Goal: Task Accomplishment & Management: Complete application form

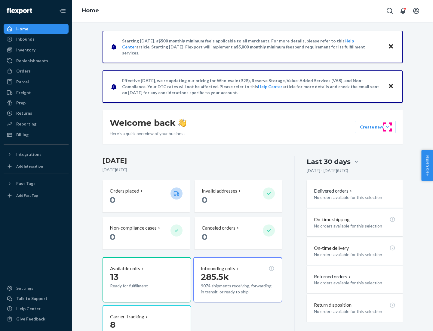
click at [387, 127] on button "Create new Create new inbound Create new order Create new product" at bounding box center [375, 127] width 41 height 12
click at [36, 39] on div "Inbounds" at bounding box center [36, 39] width 64 height 8
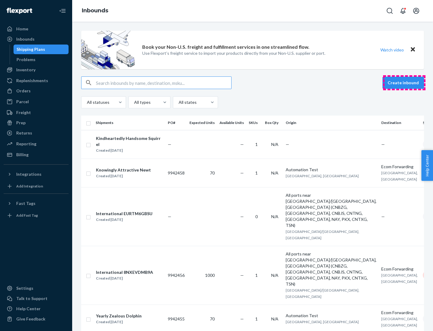
click at [404, 83] on button "Create inbound" at bounding box center [402, 83] width 41 height 12
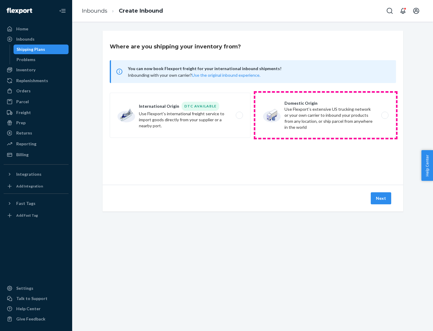
click at [325, 115] on label "Domestic Origin Use Flexport’s extensive US trucking network or your own carrie…" at bounding box center [325, 115] width 141 height 45
click at [384, 115] on input "Domestic Origin Use Flexport’s extensive US trucking network or your own carrie…" at bounding box center [386, 115] width 4 height 4
radio input "true"
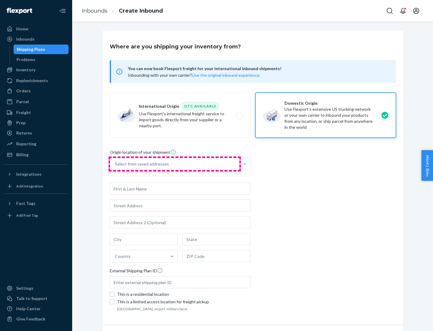
click at [175, 164] on div "Select from saved addresses" at bounding box center [174, 164] width 129 height 12
click at [115, 164] on input "Select from saved addresses" at bounding box center [115, 164] width 1 height 6
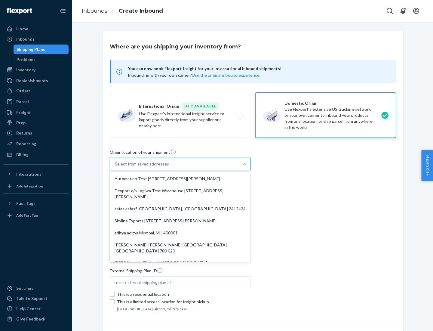
scroll to position [2, 0]
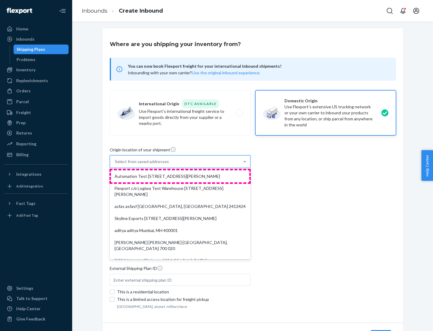
click at [180, 176] on div "Automation Test [STREET_ADDRESS][PERSON_NAME]" at bounding box center [180, 176] width 138 height 12
click at [115, 164] on input "option Automation Test [STREET_ADDRESS][PERSON_NAME]. 9 results available. Use …" at bounding box center [115, 161] width 1 height 6
type input "Automation Test"
type input "9th Floor"
type input "[GEOGRAPHIC_DATA]"
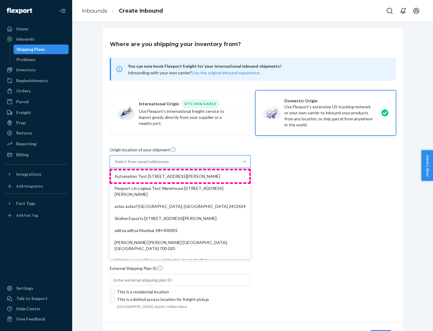
type input "CA"
type input "94104"
type input "[STREET_ADDRESS][PERSON_NAME]"
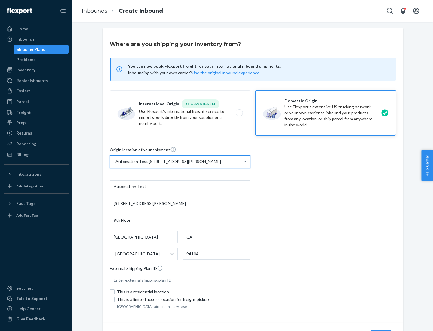
scroll to position [35, 0]
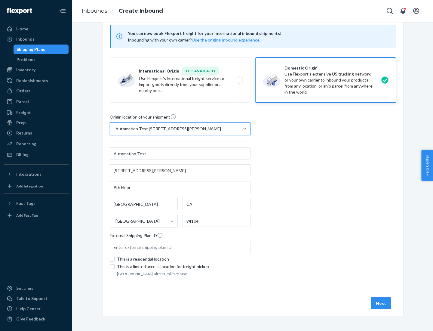
click at [381, 303] on button "Next" at bounding box center [381, 303] width 20 height 12
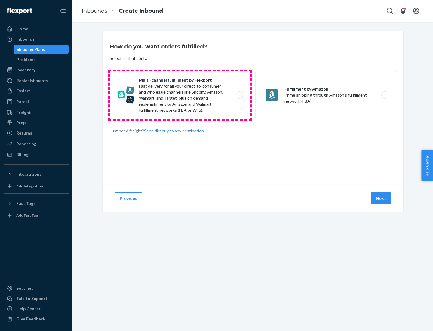
click at [180, 95] on label "Multi-channel fulfillment by Flexport Fast delivery for all your direct-to-cons…" at bounding box center [180, 95] width 141 height 48
click at [239, 95] on input "Multi-channel fulfillment by Flexport Fast delivery for all your direct-to-cons…" at bounding box center [241, 95] width 4 height 4
radio input "true"
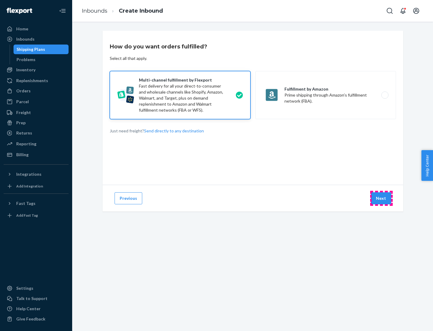
click at [381, 198] on button "Next" at bounding box center [381, 198] width 20 height 12
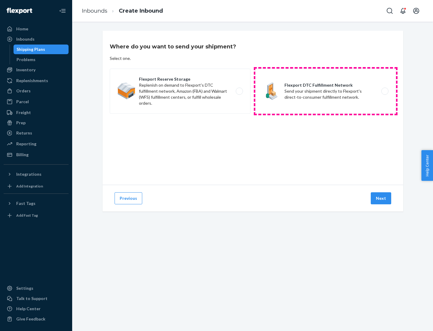
click at [325, 91] on label "Flexport DTC Fulfillment Network Send your shipment directly to Flexport's dire…" at bounding box center [325, 91] width 141 height 45
click at [384, 91] on input "Flexport DTC Fulfillment Network Send your shipment directly to Flexport's dire…" at bounding box center [386, 91] width 4 height 4
radio input "true"
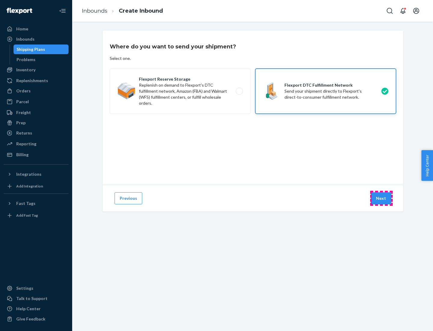
click at [381, 198] on button "Next" at bounding box center [381, 198] width 20 height 12
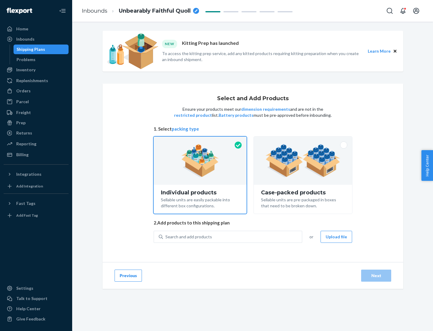
click at [303, 160] on img at bounding box center [302, 160] width 75 height 33
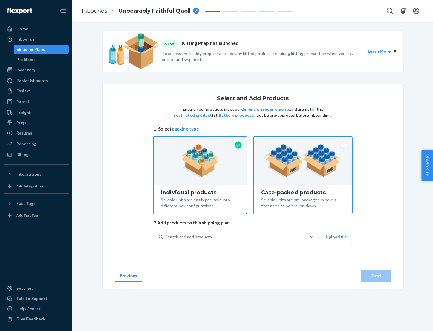
click at [303, 140] on input "Case-packed products Sellable units are pre-packaged in boxes that need to be b…" at bounding box center [303, 138] width 4 height 4
radio input "true"
radio input "false"
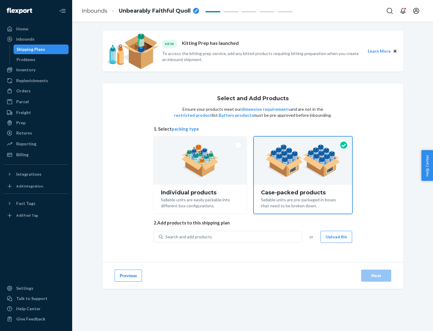
click at [233, 236] on div "Search and add products" at bounding box center [232, 236] width 139 height 11
click at [166, 236] on input "Search and add products" at bounding box center [165, 236] width 1 height 6
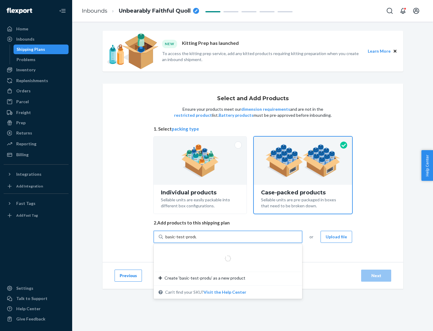
type input "basic-test-product-1"
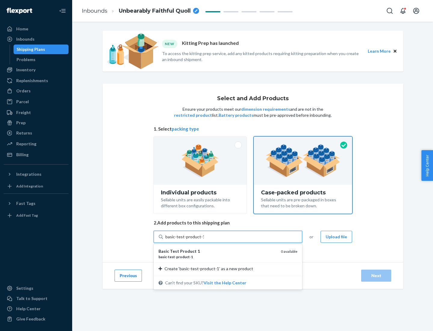
click at [217, 256] on div "basic - test - product - 1" at bounding box center [216, 256] width 117 height 5
click at [204, 240] on input "basic-test-product-1" at bounding box center [184, 236] width 38 height 6
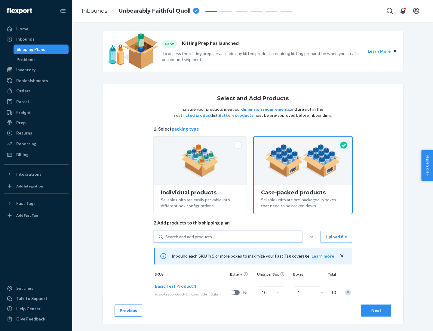
scroll to position [22, 0]
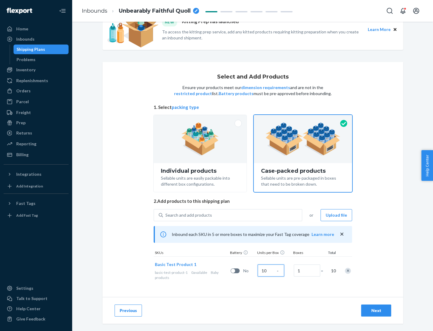
type input "10"
type input "7"
click at [376, 310] on div "Next" at bounding box center [376, 310] width 20 height 6
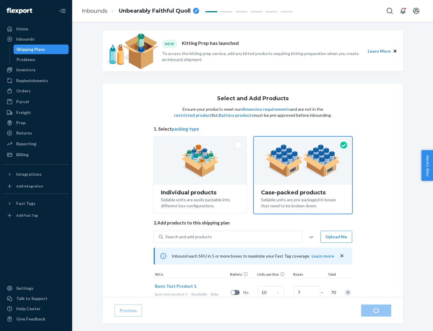
radio input "true"
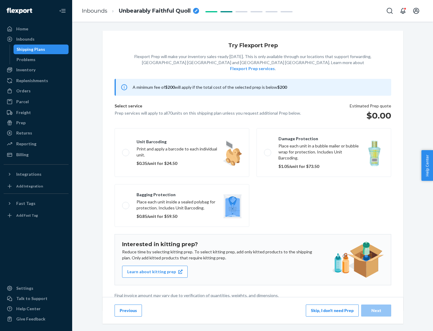
scroll to position [2, 0]
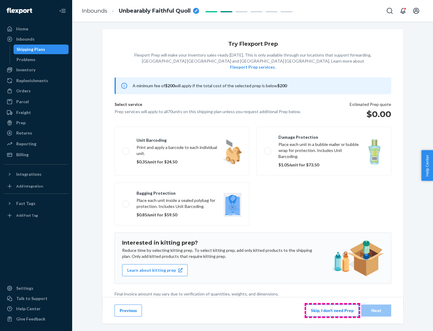
click at [332, 310] on button "Skip, I don't need Prep" at bounding box center [332, 310] width 53 height 12
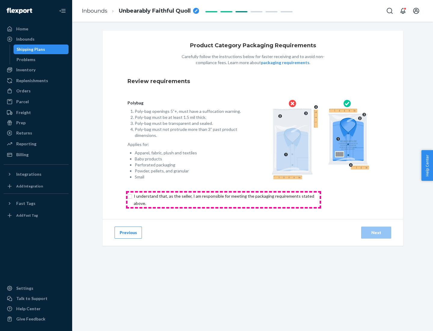
click at [223, 199] on input "checkbox" at bounding box center [227, 199] width 200 height 14
checkbox input "true"
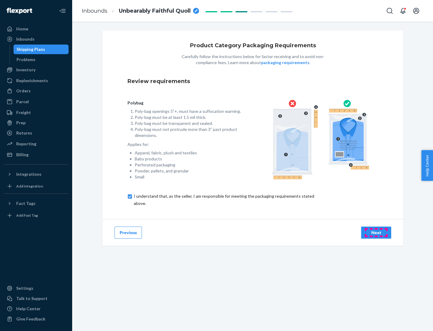
click at [376, 232] on div "Next" at bounding box center [376, 232] width 20 height 6
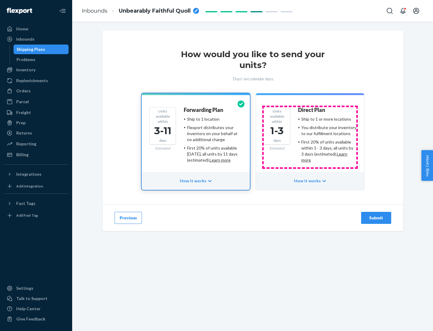
click at [310, 137] on ul "Ship to 1 or more locations You distribute your inventory to our fulfillment lo…" at bounding box center [327, 139] width 58 height 47
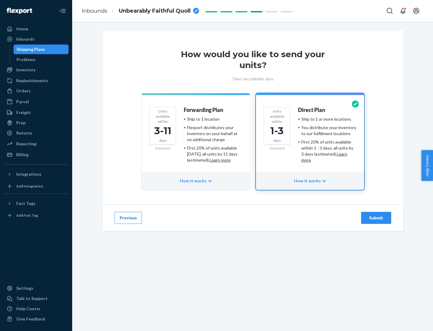
click at [376, 218] on div "Submit" at bounding box center [376, 218] width 20 height 6
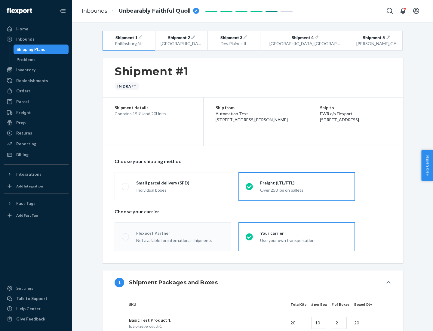
radio input "true"
radio input "false"
radio input "true"
radio input "false"
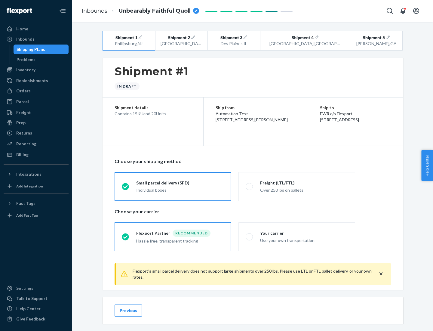
scroll to position [7, 0]
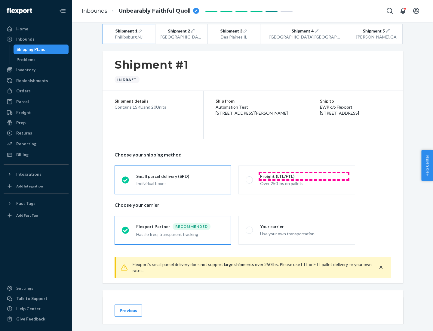
click at [304, 176] on div "Freight (LTL/FTL)" at bounding box center [304, 176] width 88 height 6
click at [249, 178] on input "Freight (LTL/FTL) Over 250 lbs on pallets" at bounding box center [248, 180] width 4 height 4
radio input "true"
radio input "false"
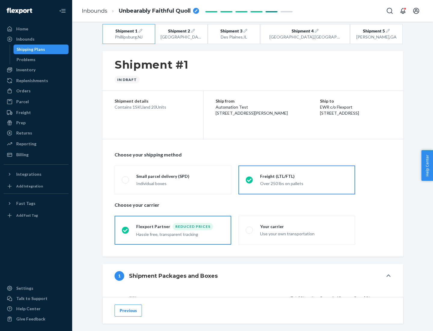
scroll to position [57, 0]
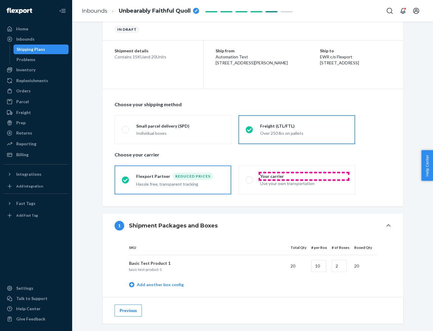
click at [304, 176] on div "Your carrier" at bounding box center [304, 176] width 88 height 6
click at [249, 178] on input "Your carrier Use your own transportation" at bounding box center [248, 180] width 4 height 4
radio input "true"
radio input "false"
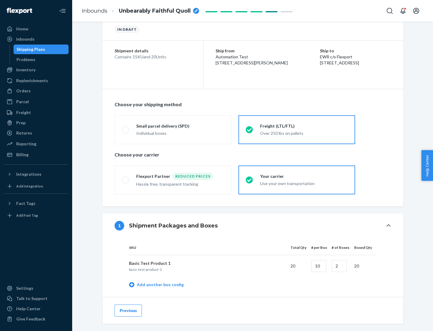
scroll to position [190, 0]
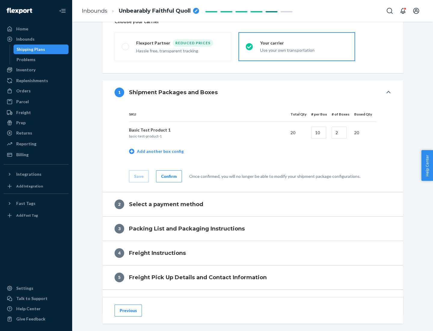
click at [168, 176] on div "Confirm" at bounding box center [169, 176] width 16 height 6
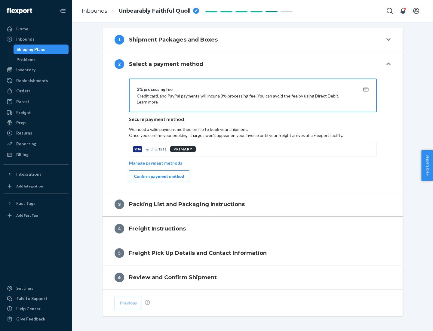
click at [158, 176] on div "Confirm payment method" at bounding box center [159, 176] width 50 height 6
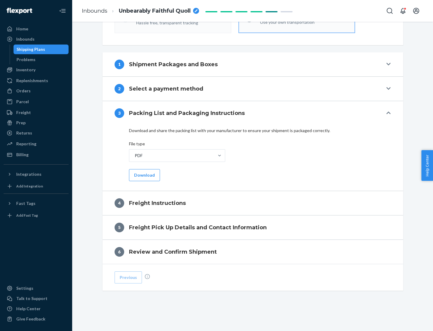
scroll to position [217, 0]
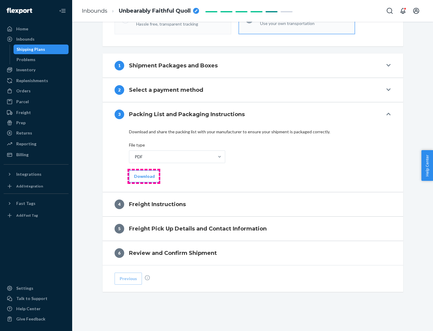
click at [144, 176] on button "Download" at bounding box center [144, 176] width 31 height 12
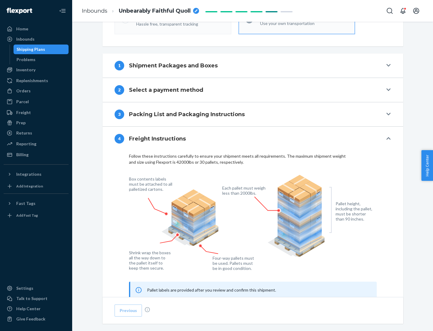
scroll to position [363, 0]
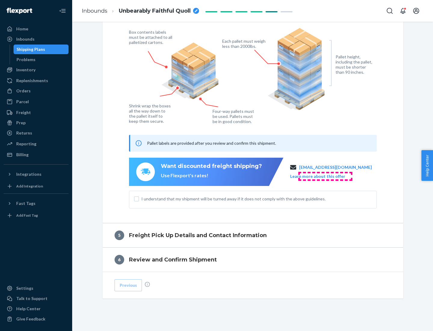
click at [325, 176] on button "Learn more about this offer" at bounding box center [317, 176] width 55 height 6
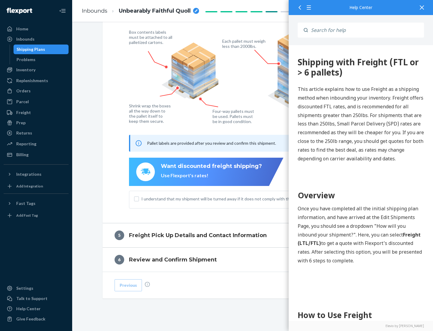
scroll to position [0, 0]
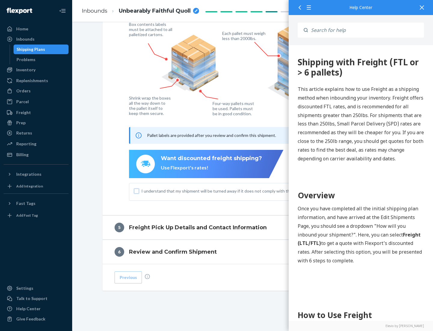
click at [136, 191] on input "I understand that my shipment will be turned away if it does not comply with th…" at bounding box center [136, 190] width 5 height 5
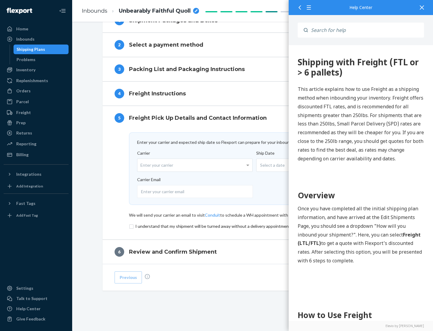
scroll to position [262, 0]
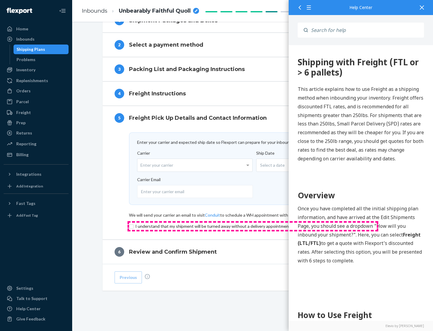
click at [253, 226] on input "checkbox" at bounding box center [253, 225] width 248 height 7
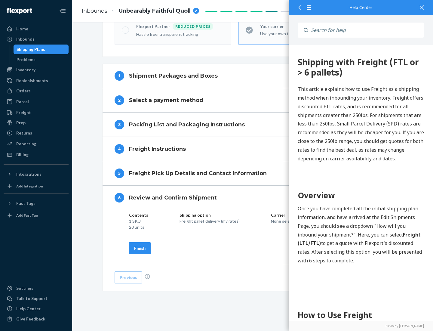
scroll to position [206, 0]
click at [140, 248] on div "Finish" at bounding box center [139, 248] width 11 height 6
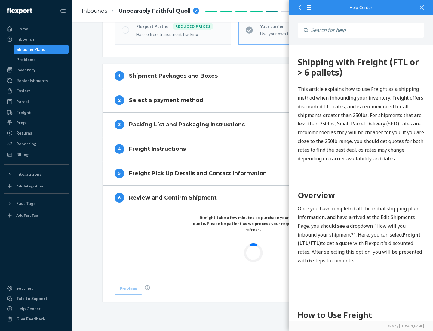
scroll to position [176, 0]
